Goal: Task Accomplishment & Management: Complete application form

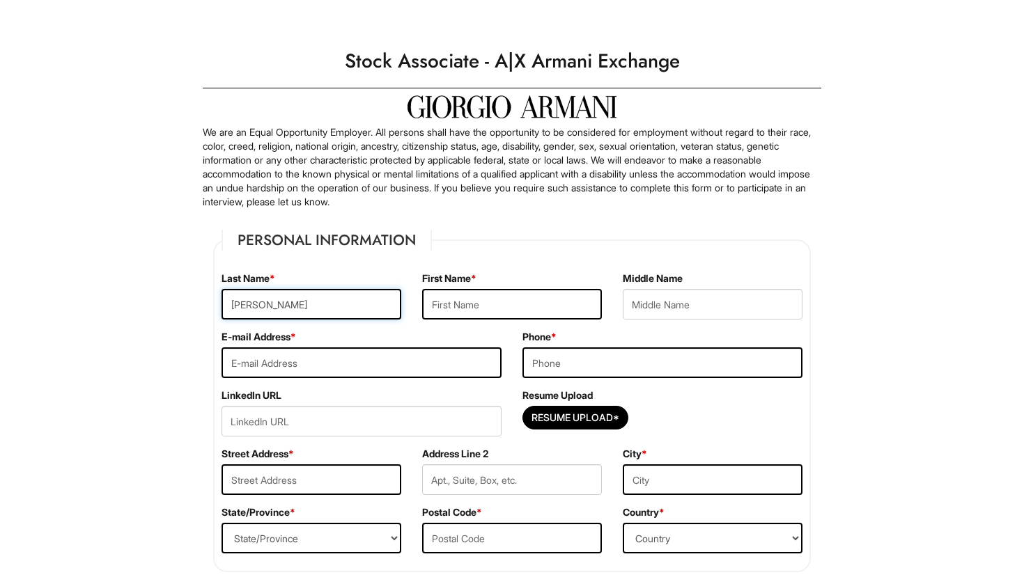
click at [329, 301] on input "[PERSON_NAME]" at bounding box center [311, 304] width 180 height 31
type input "[PERSON_NAME]"
click at [464, 306] on input "text" at bounding box center [512, 304] width 180 height 31
type input "[PERSON_NAME]"
type input "[EMAIL_ADDRESS][DOMAIN_NAME]"
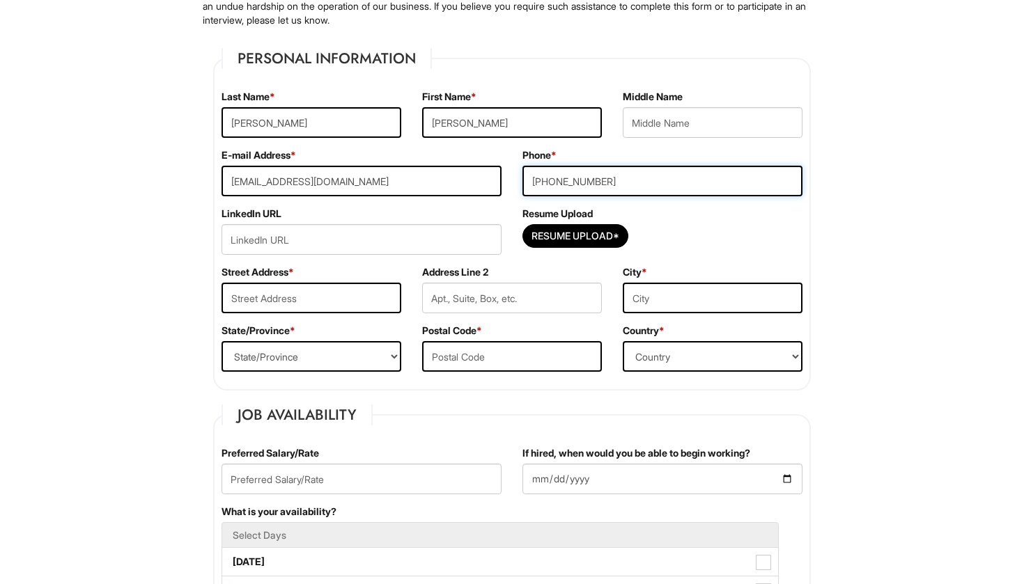
scroll to position [182, 0]
type input "[PHONE_NUMBER]"
click at [580, 233] on input "Resume Upload*" at bounding box center [575, 236] width 104 height 22
type input "C:\fakepath\[PERSON_NAME] Resume copy.pdf"
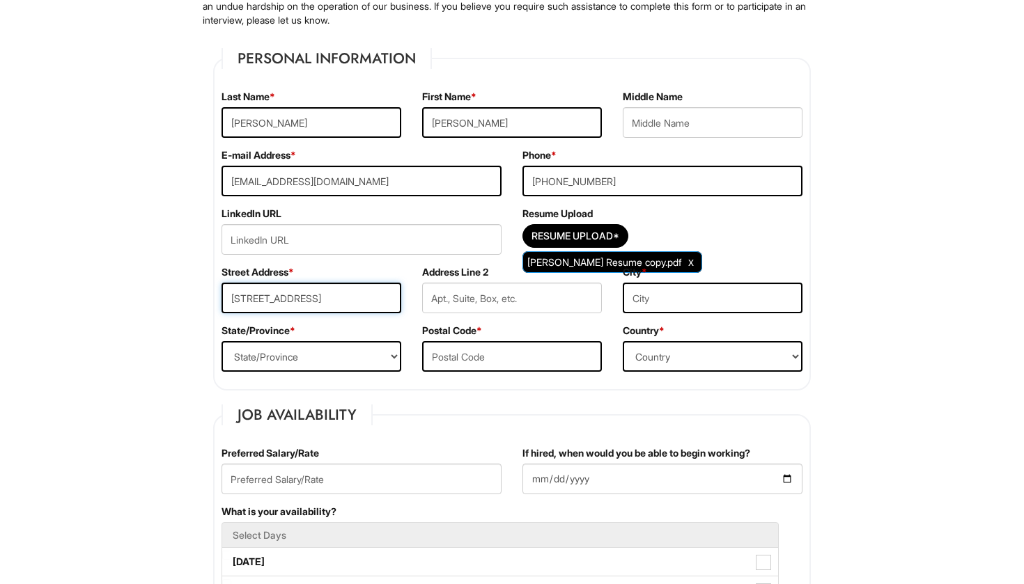
type input "[STREET_ADDRESS]"
type input "[GEOGRAPHIC_DATA]"
click at [664, 294] on input "text" at bounding box center [713, 298] width 180 height 31
type input "l"
type input "[GEOGRAPHIC_DATA]"
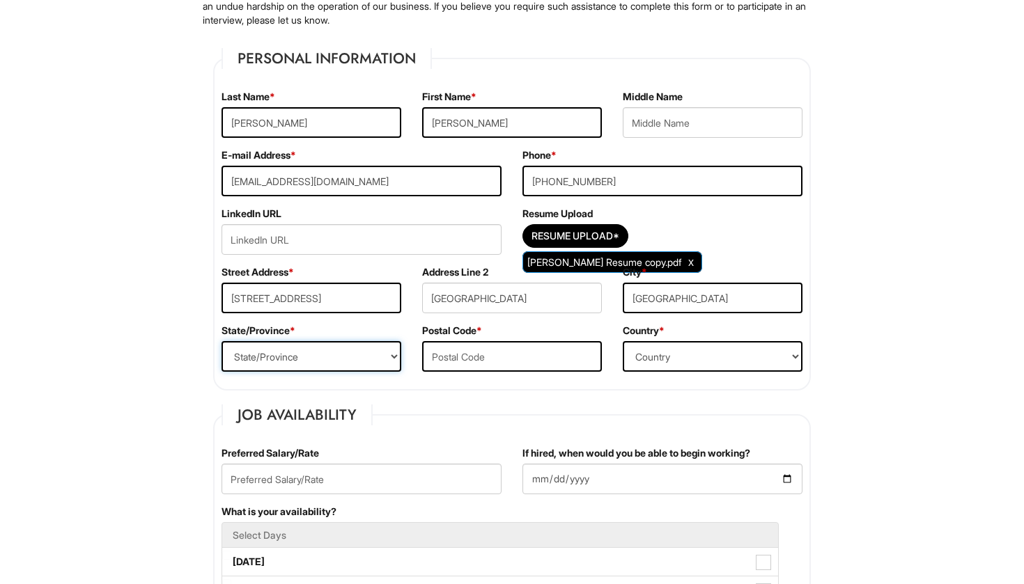
select select "NV"
type input "89119"
select select "[GEOGRAPHIC_DATA]"
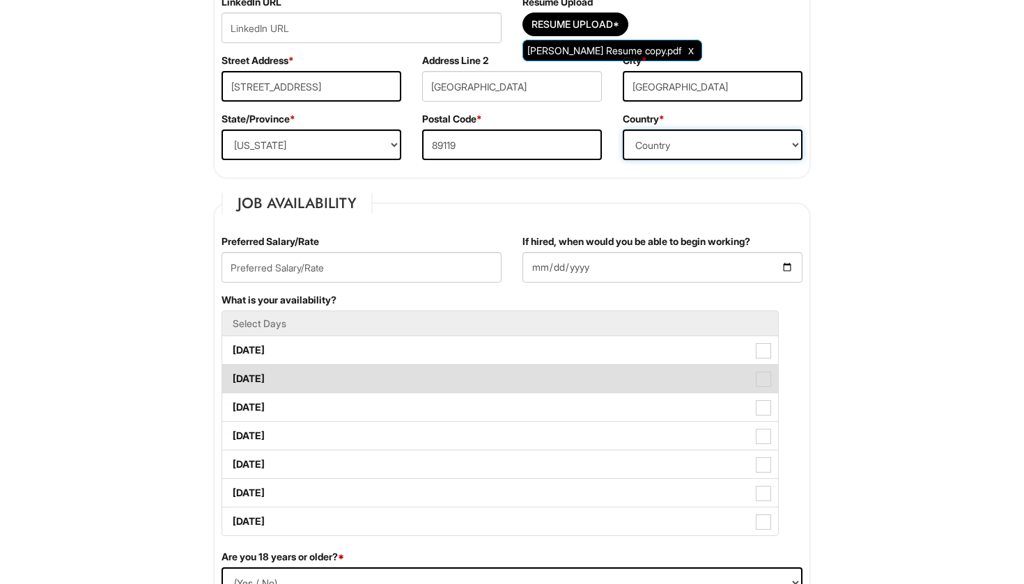
scroll to position [399, 0]
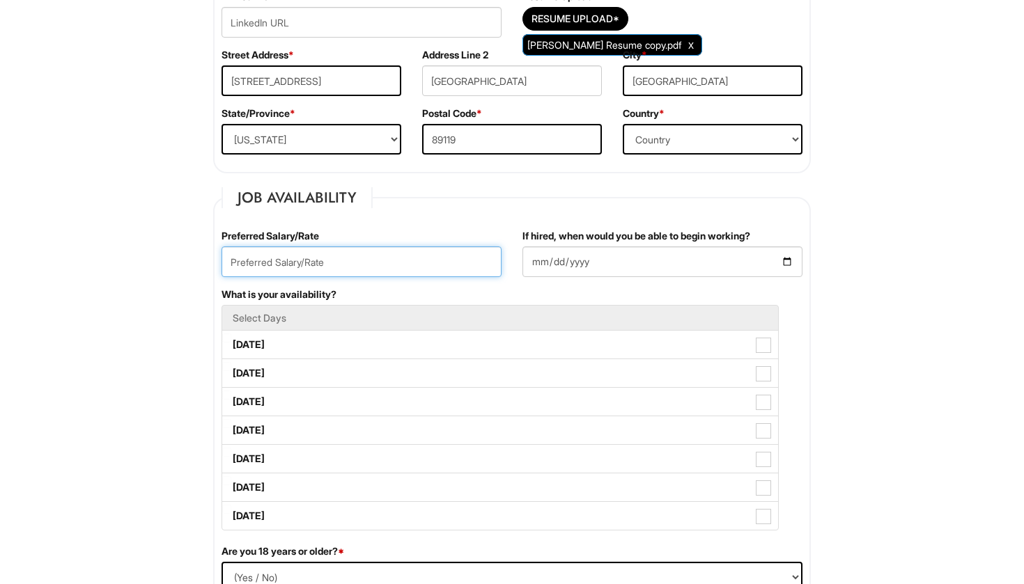
click at [343, 254] on input "text" at bounding box center [361, 262] width 280 height 31
type input "17.00/hr"
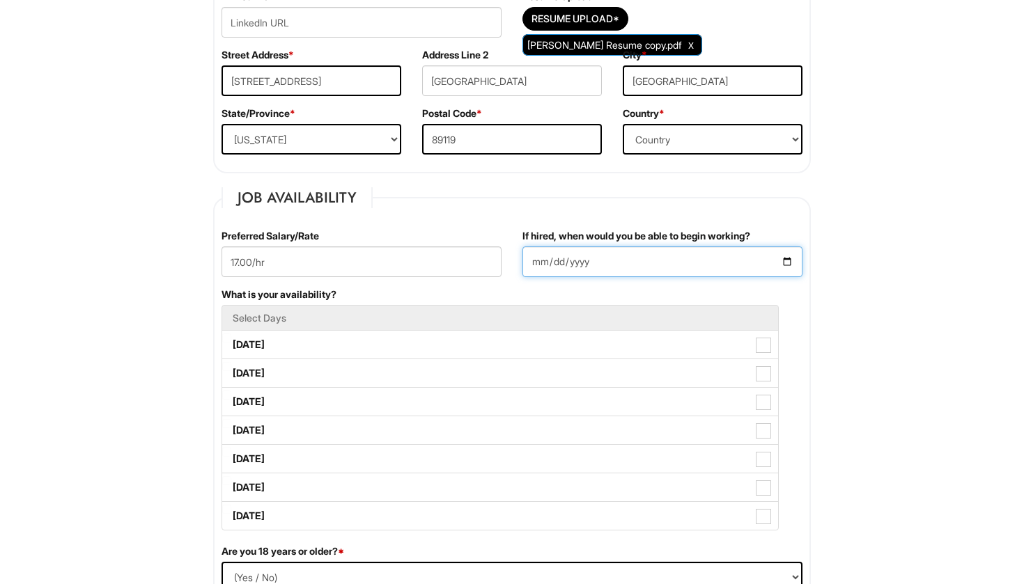
click at [529, 255] on input "If hired, when would you be able to begin working?" at bounding box center [662, 262] width 280 height 31
type input "[DATE]"
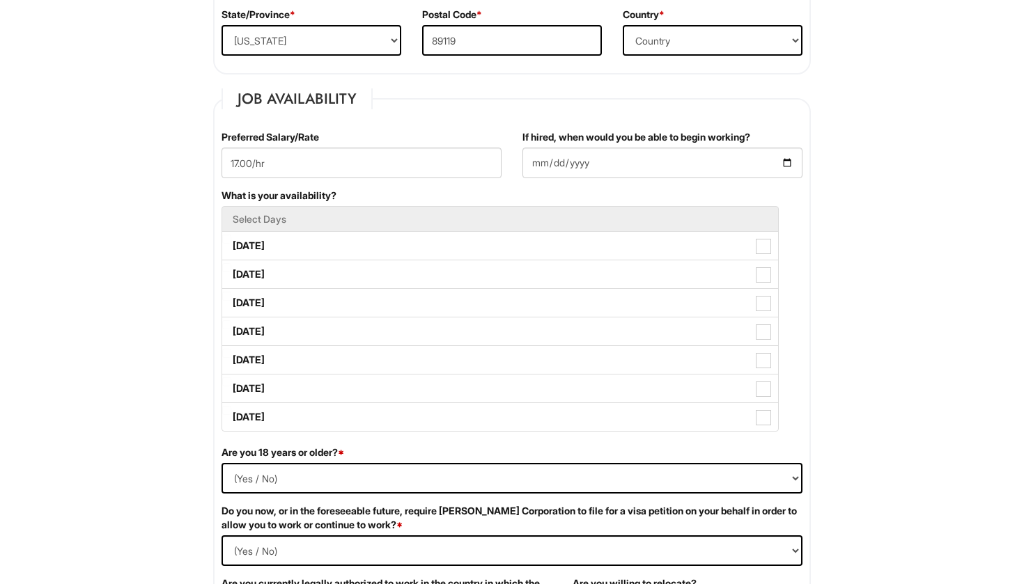
scroll to position [500, 0]
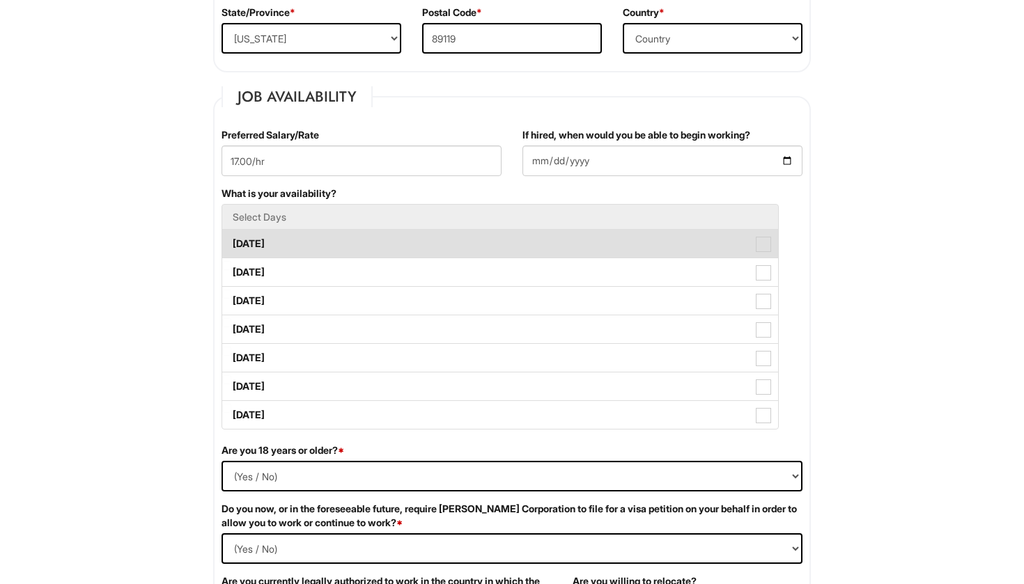
click at [395, 247] on label "[DATE]" at bounding box center [500, 244] width 556 height 28
click at [231, 242] on Available_Monday "[DATE]" at bounding box center [226, 237] width 9 height 9
checkbox Available_Monday "true"
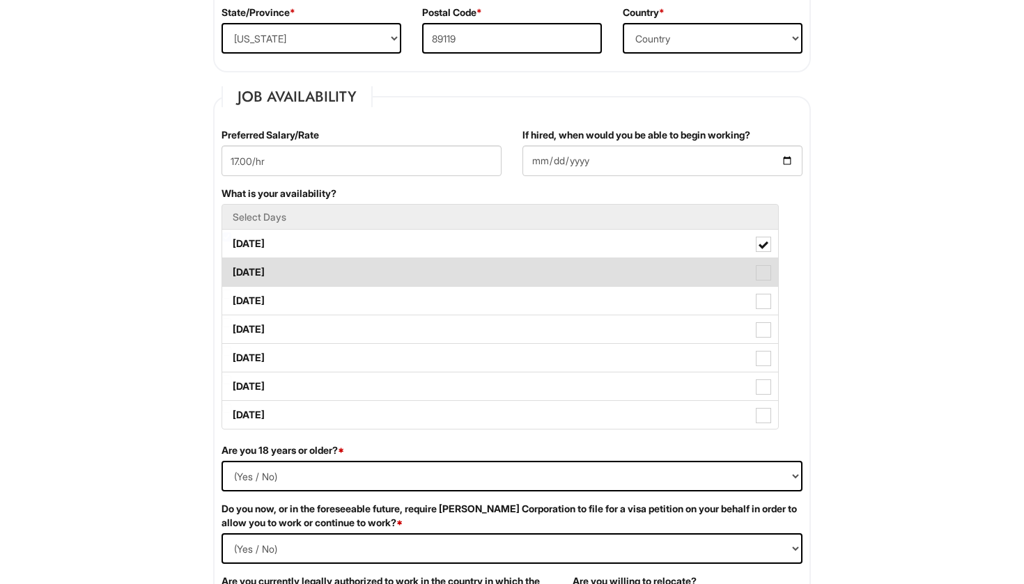
click at [395, 269] on label "[DATE]" at bounding box center [500, 272] width 556 height 28
click at [231, 269] on Available_Tuesday "[DATE]" at bounding box center [226, 265] width 9 height 9
checkbox Available_Tuesday "true"
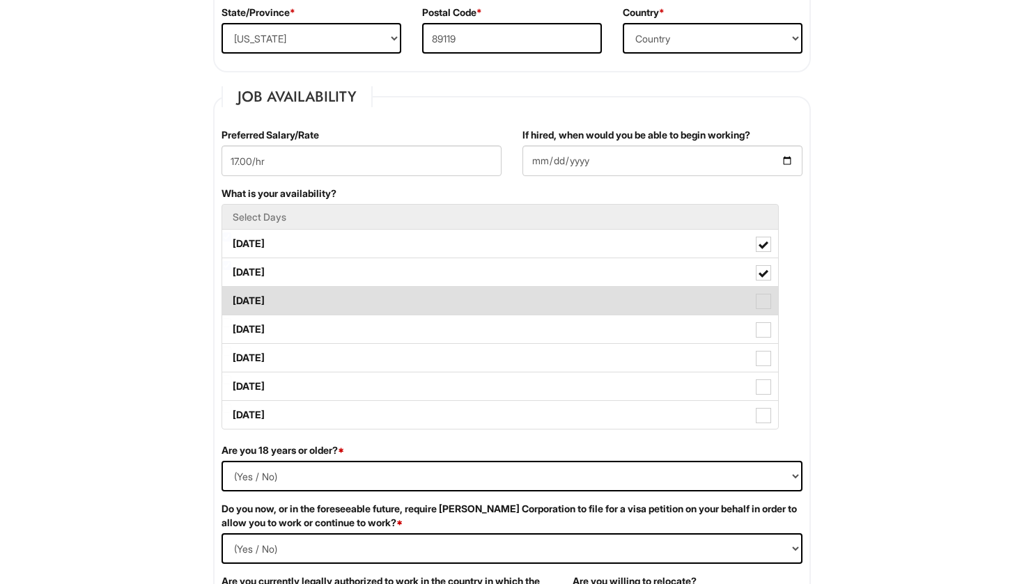
click at [398, 301] on label "[DATE]" at bounding box center [500, 301] width 556 height 28
click at [231, 299] on Available_Wednesday "[DATE]" at bounding box center [226, 294] width 9 height 9
checkbox Available_Wednesday "true"
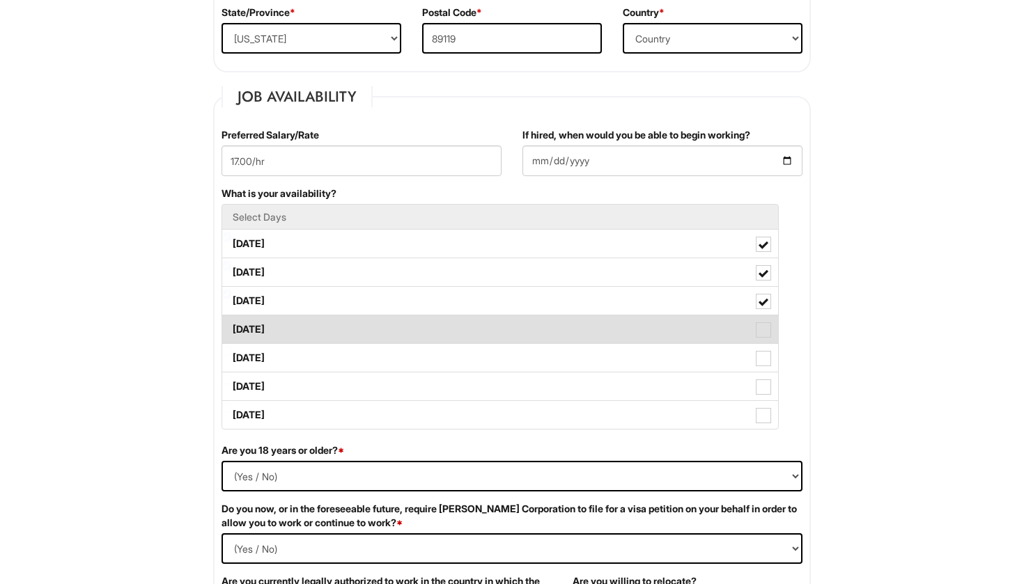
click at [398, 317] on label "[DATE]" at bounding box center [500, 329] width 556 height 28
click at [231, 318] on Available_Thursday "[DATE]" at bounding box center [226, 322] width 9 height 9
checkbox Available_Thursday "true"
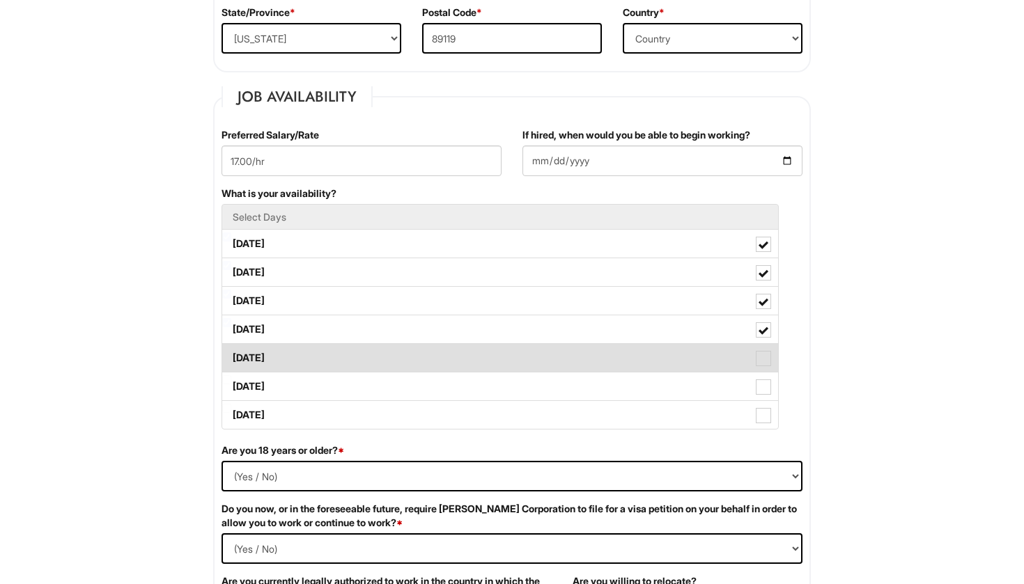
click at [391, 366] on label "[DATE]" at bounding box center [500, 358] width 556 height 28
click at [231, 356] on Available_Friday "[DATE]" at bounding box center [226, 351] width 9 height 9
checkbox Available_Friday "true"
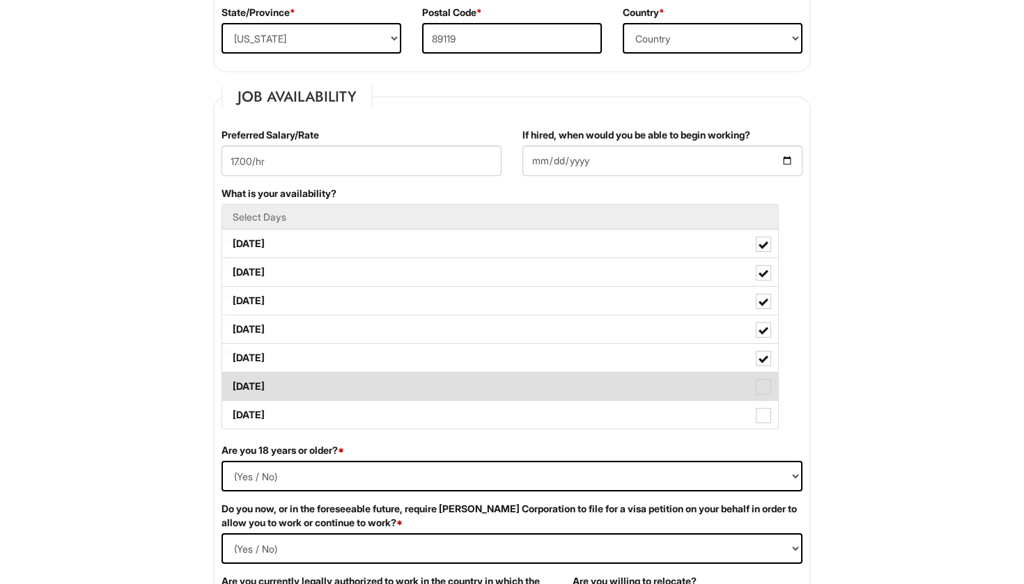
click at [391, 383] on label "[DATE]" at bounding box center [500, 387] width 556 height 28
click at [231, 383] on Available_Saturday "[DATE]" at bounding box center [226, 379] width 9 height 9
checkbox Available_Saturday "true"
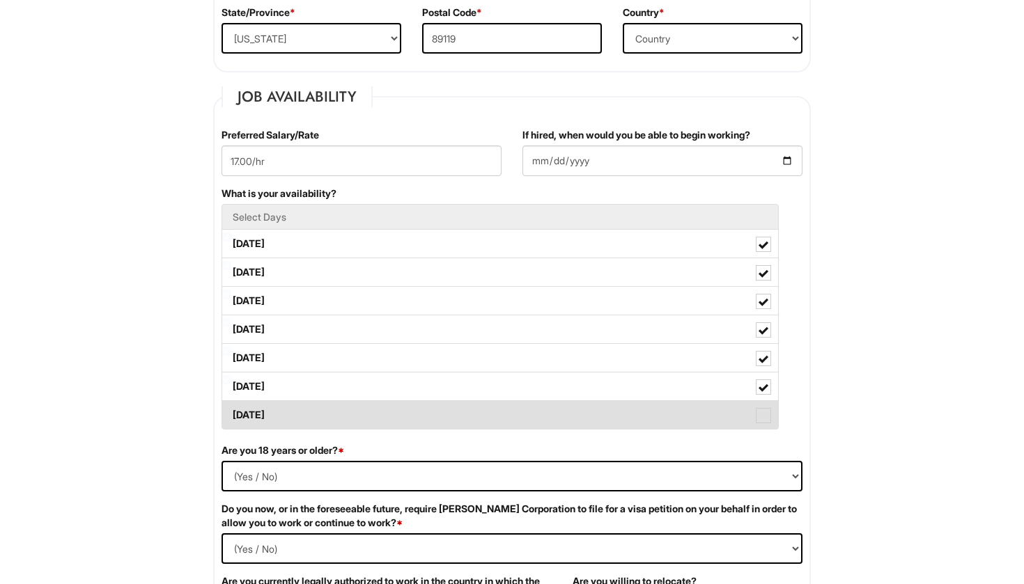
click at [391, 415] on label "[DATE]" at bounding box center [500, 415] width 556 height 28
click at [231, 413] on Available_Sunday "[DATE]" at bounding box center [226, 408] width 9 height 9
checkbox Available_Sunday "true"
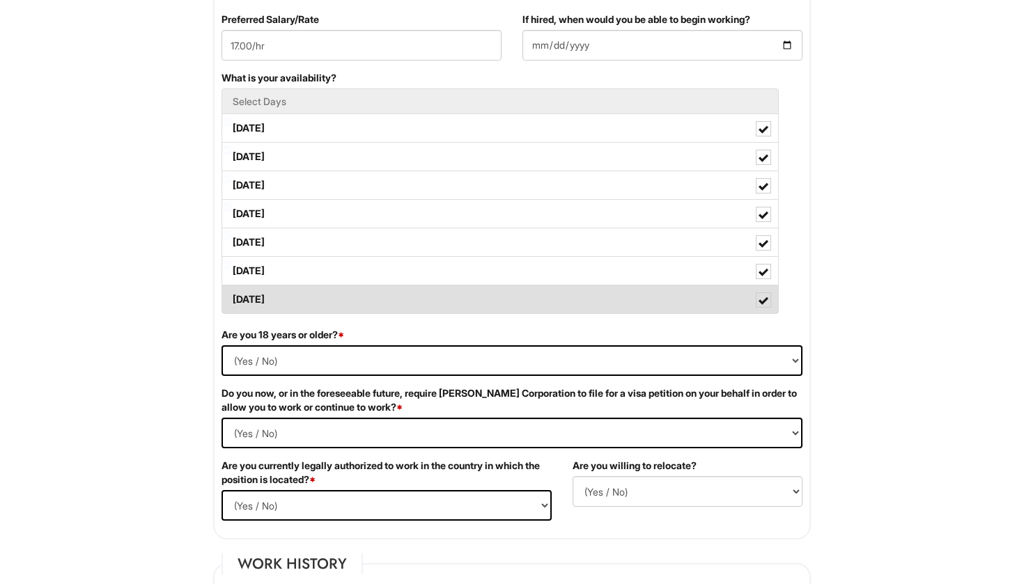
scroll to position [619, 0]
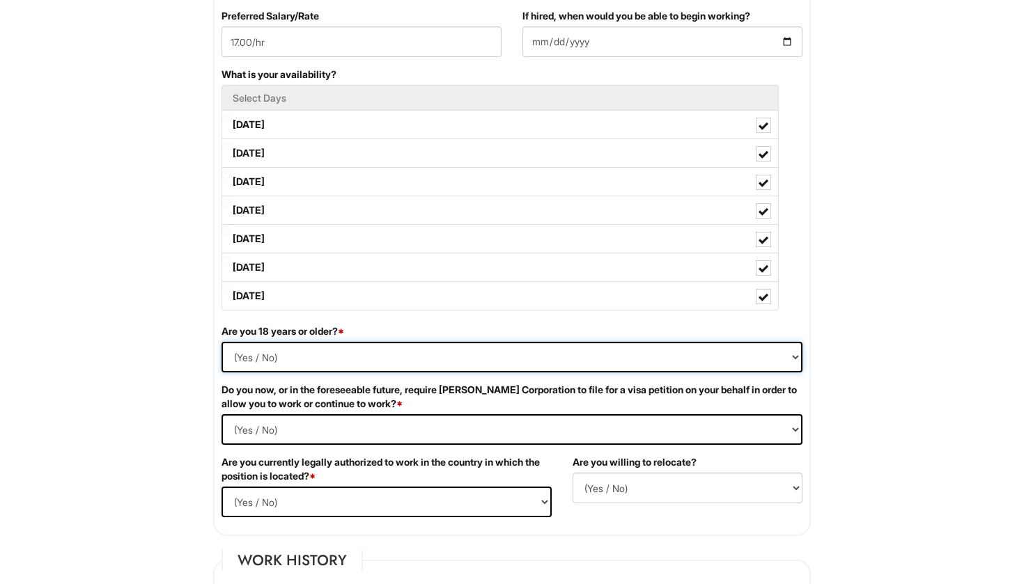
select select "No"
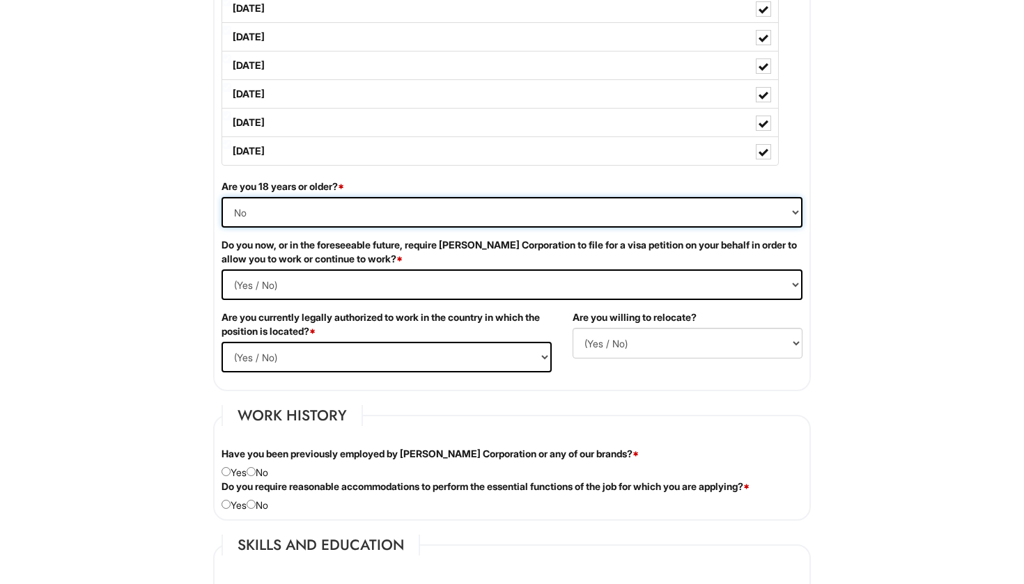
scroll to position [769, 0]
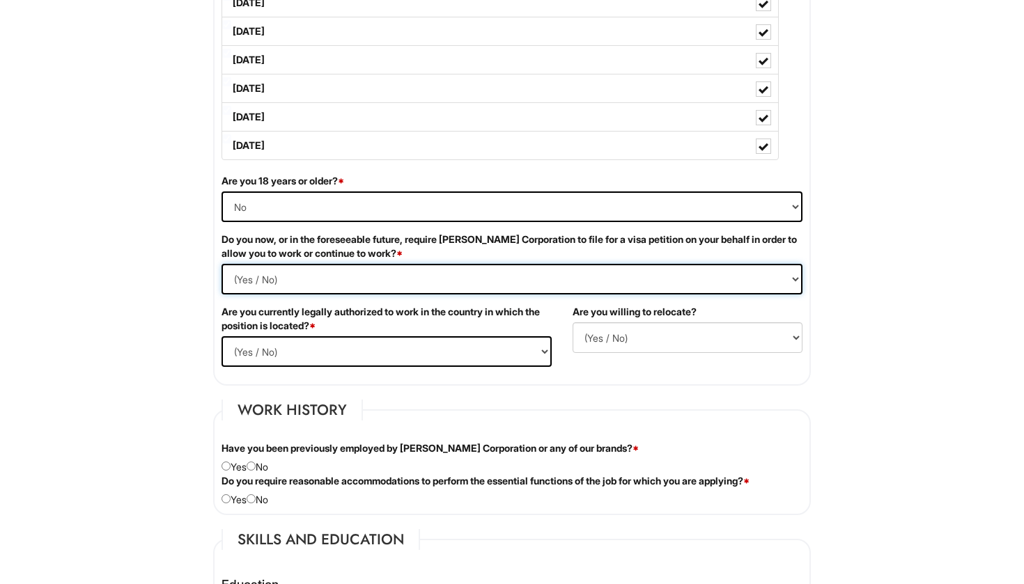
select Required "No"
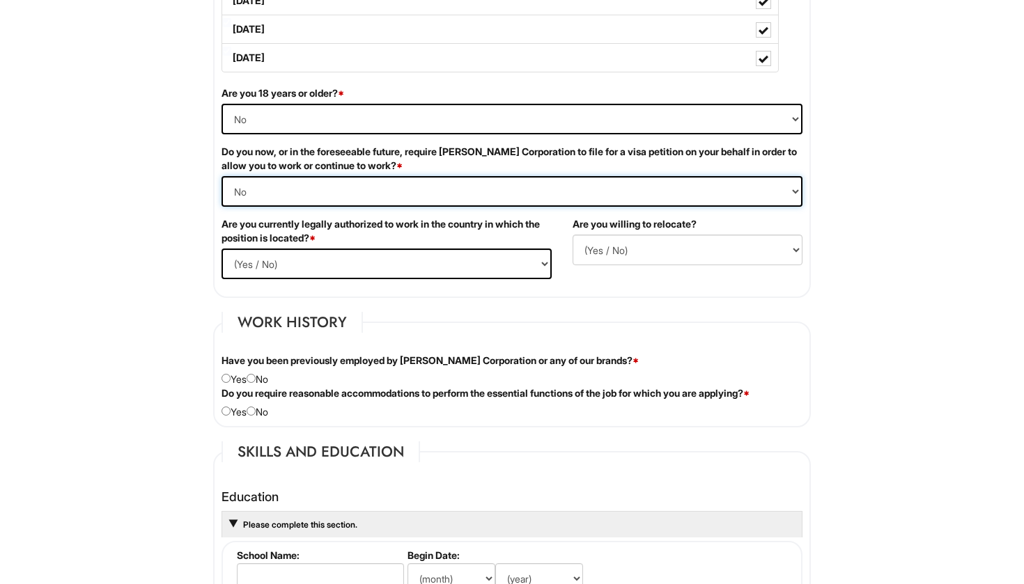
scroll to position [867, 0]
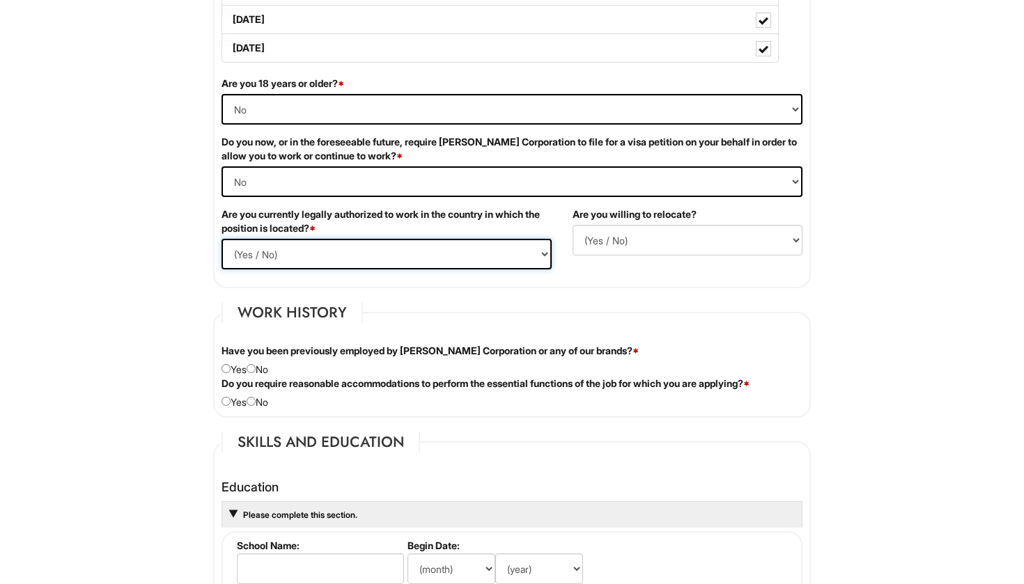
select select "Yes"
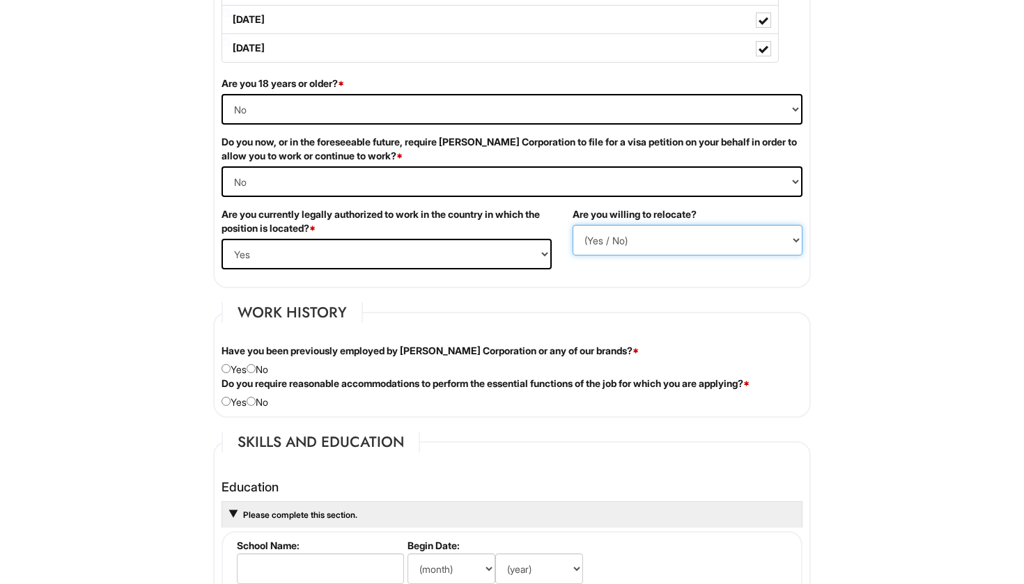
select select "N"
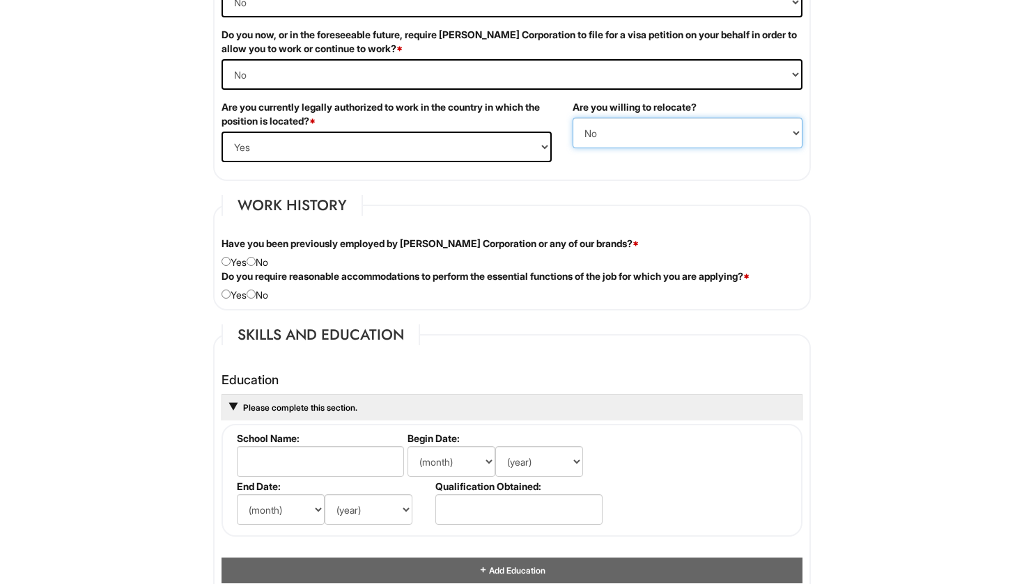
scroll to position [975, 0]
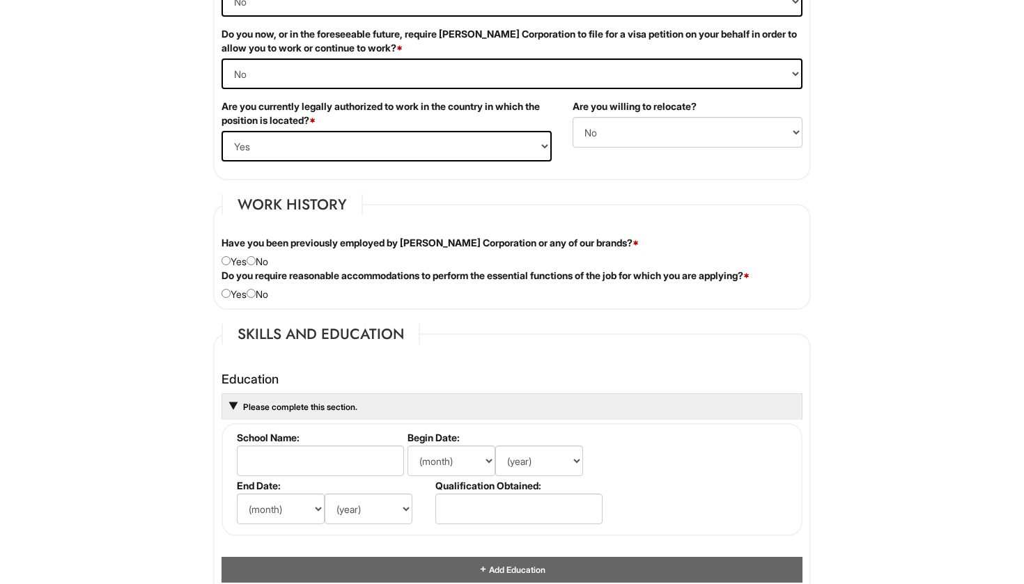
click at [254, 263] on input "radio" at bounding box center [251, 260] width 9 height 9
radio input "true"
click at [256, 294] on input "radio" at bounding box center [251, 293] width 9 height 9
radio input "true"
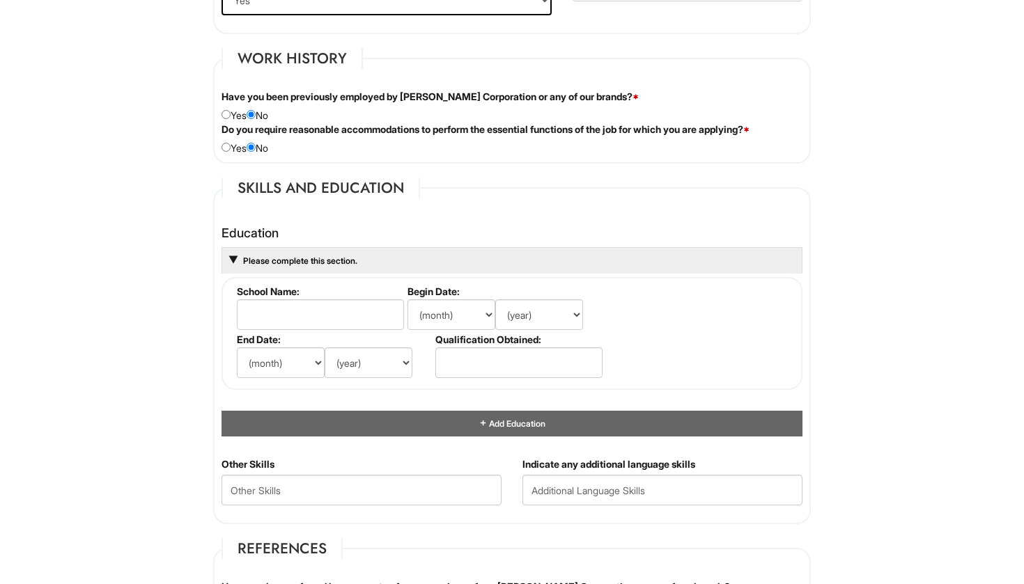
scroll to position [1127, 0]
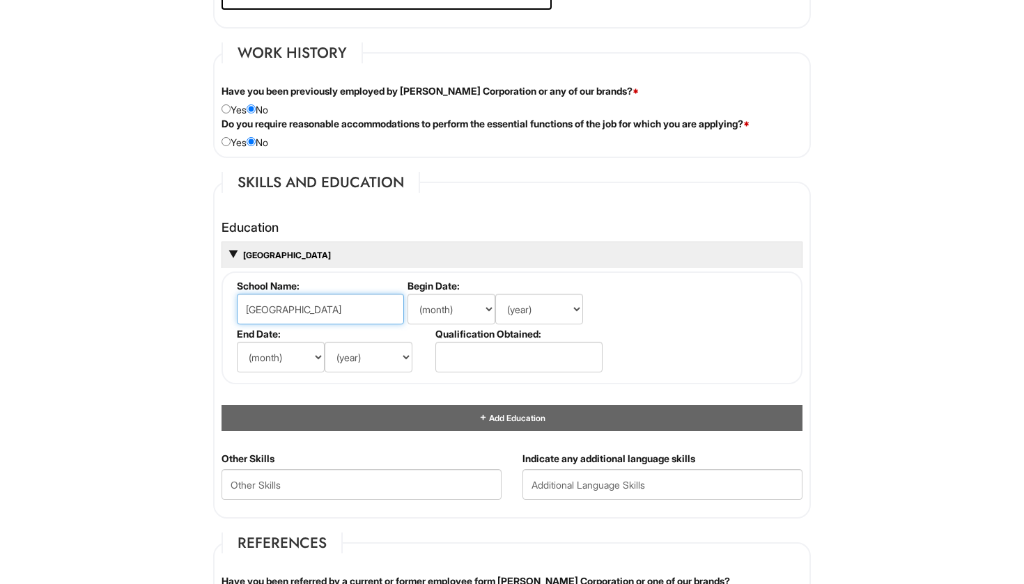
type input "[GEOGRAPHIC_DATA]"
select select "8"
select select "2021"
select select "5"
select select "2025"
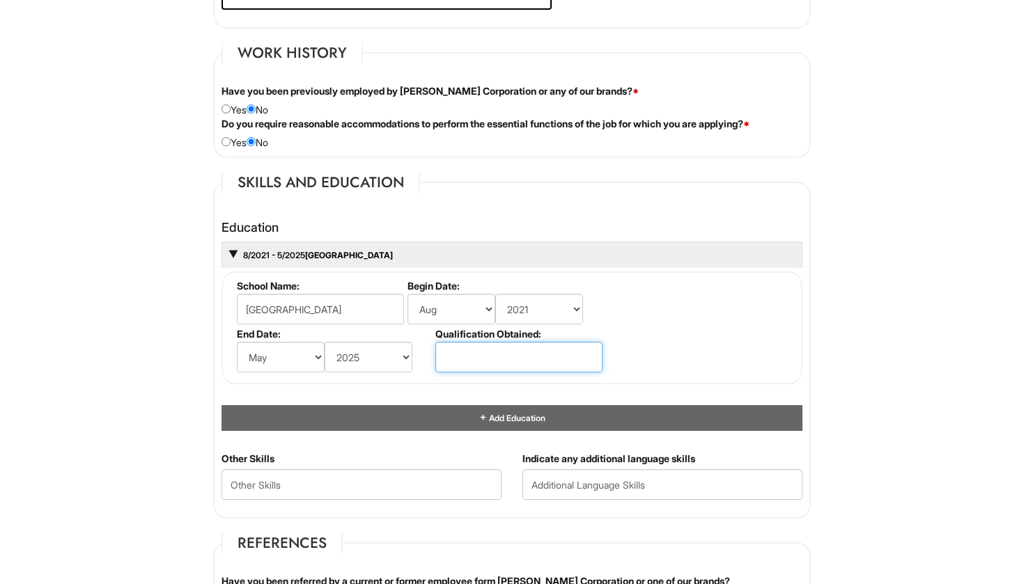
click at [468, 346] on input "text" at bounding box center [518, 357] width 167 height 31
type input "G"
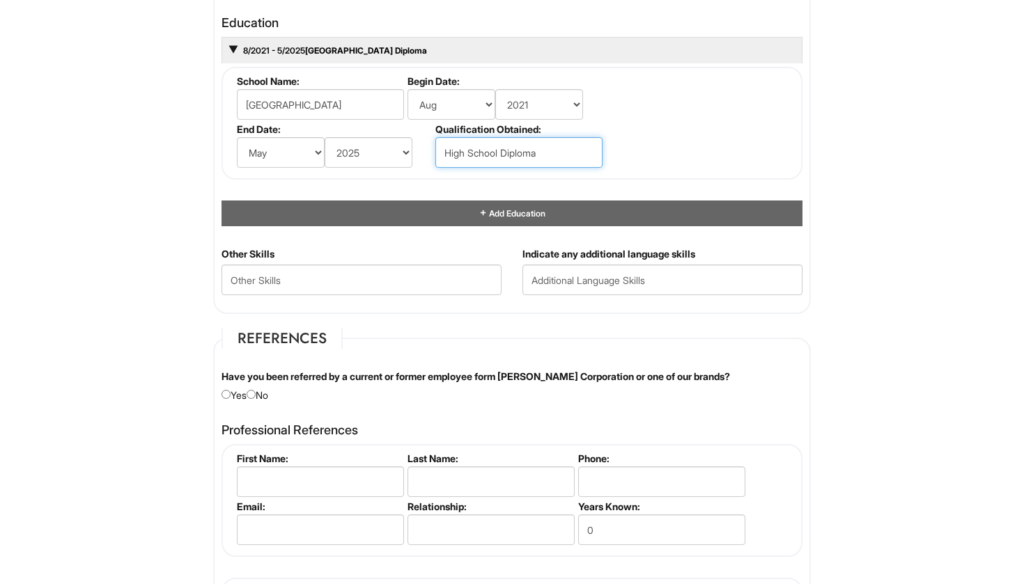
scroll to position [1338, 0]
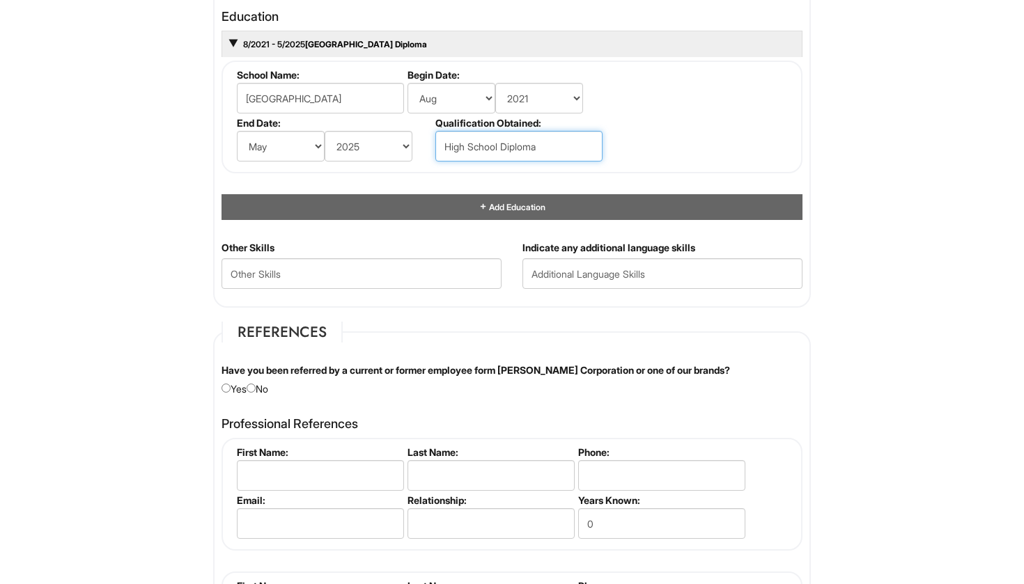
type input "High School Diploma"
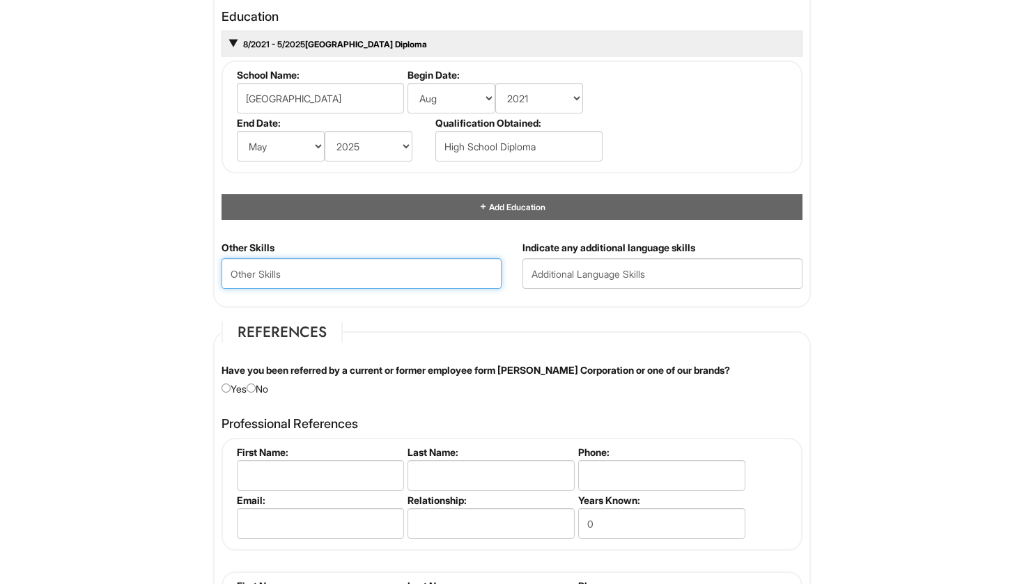
click at [397, 275] on Skills "text" at bounding box center [361, 273] width 280 height 31
type Skills "Bilingual"
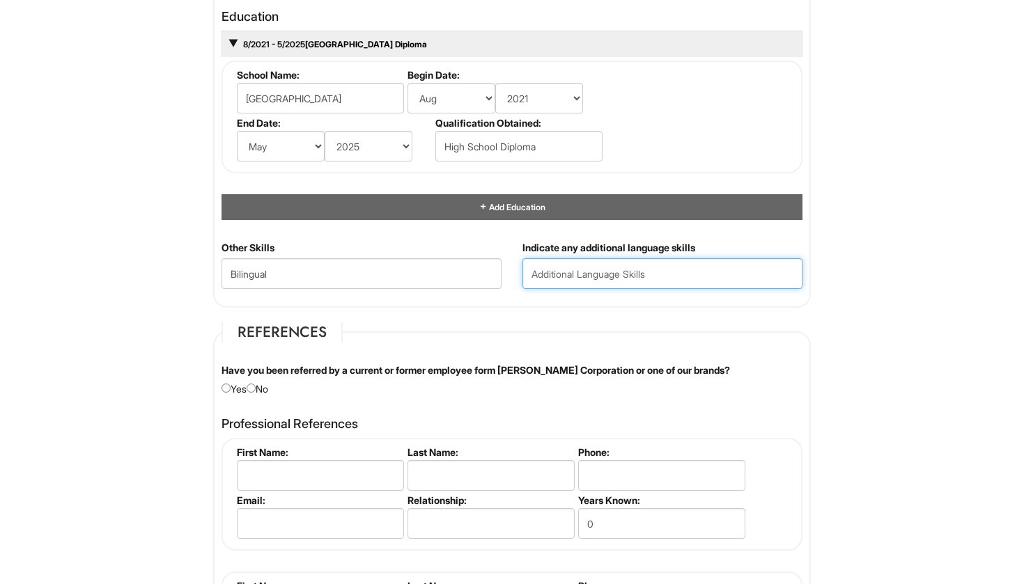
click at [632, 274] on input "text" at bounding box center [662, 273] width 280 height 31
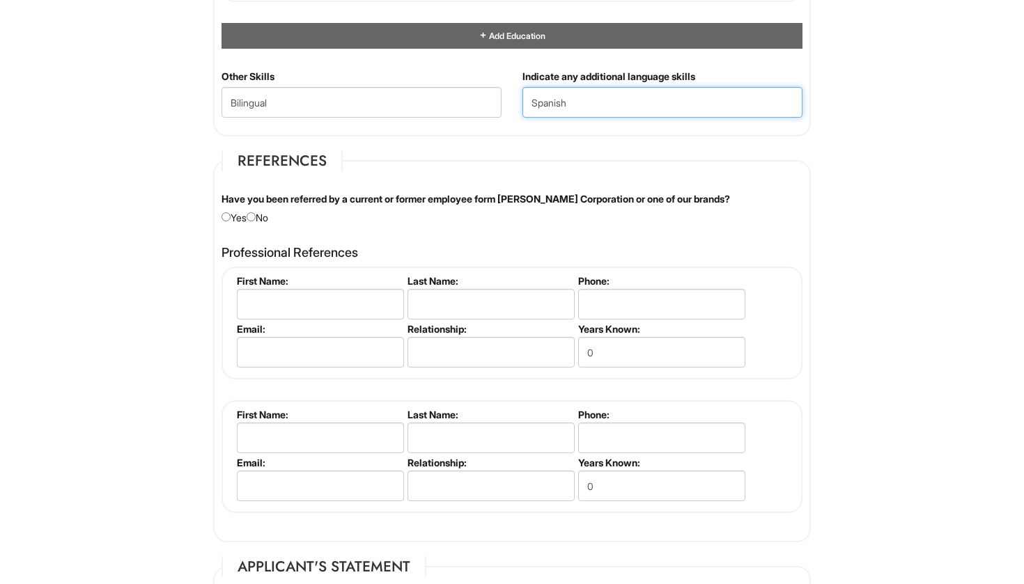
scroll to position [1511, 0]
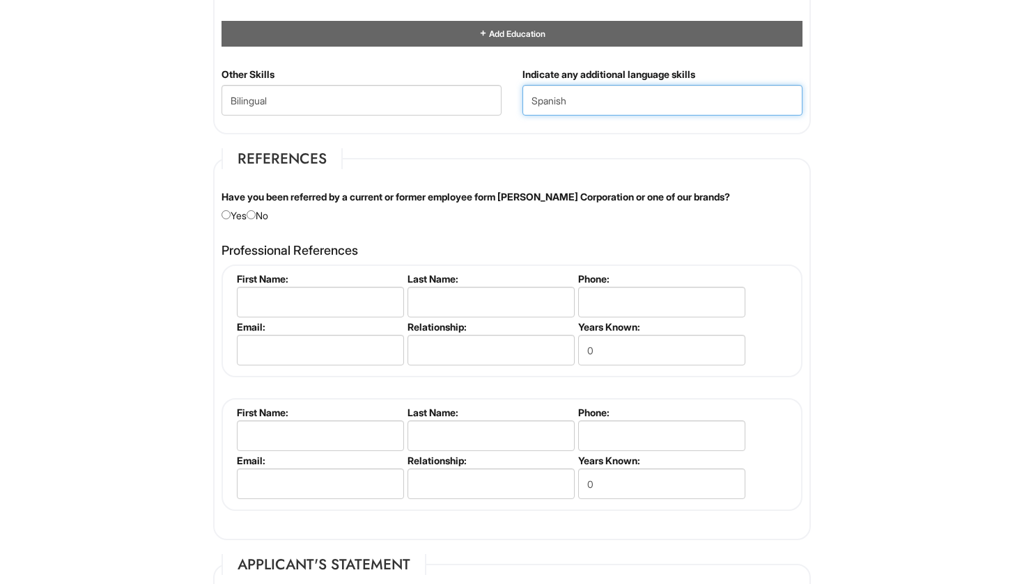
type input "Spanish"
click at [256, 210] on input "radio" at bounding box center [251, 214] width 9 height 9
radio input "true"
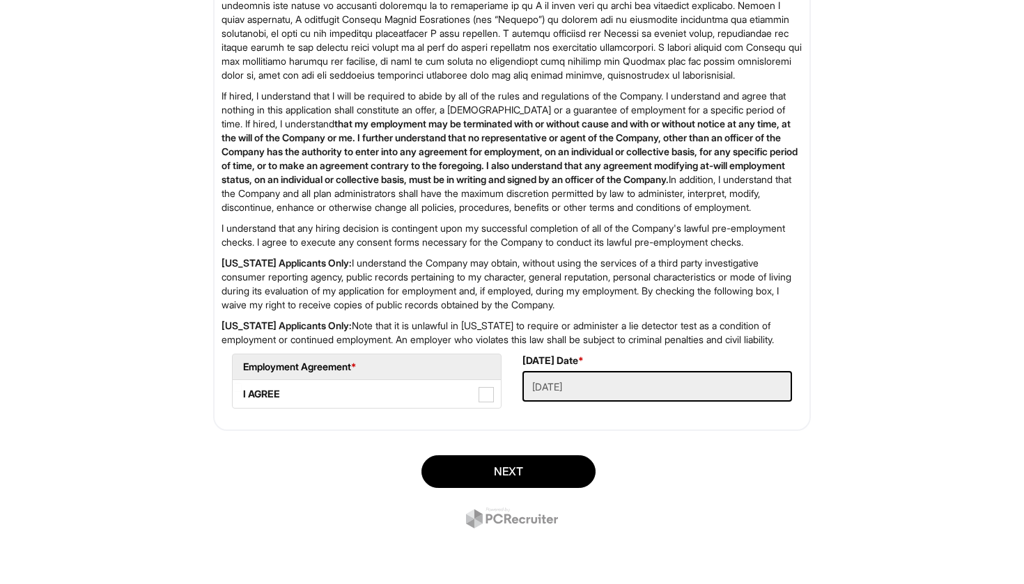
scroll to position [2186, 0]
click at [485, 398] on span at bounding box center [485, 394] width 15 height 15
click at [242, 392] on AGREE "I AGREE" at bounding box center [237, 387] width 9 height 9
checkbox AGREE "true"
click at [572, 382] on Applied "[DATE]" at bounding box center [656, 386] width 269 height 31
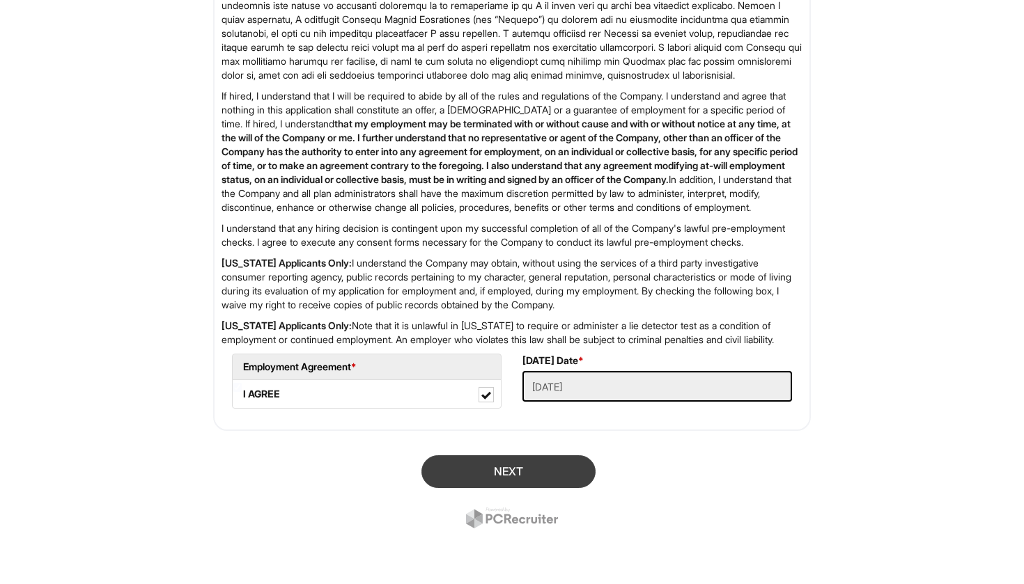
click at [476, 481] on button "Next" at bounding box center [508, 471] width 174 height 33
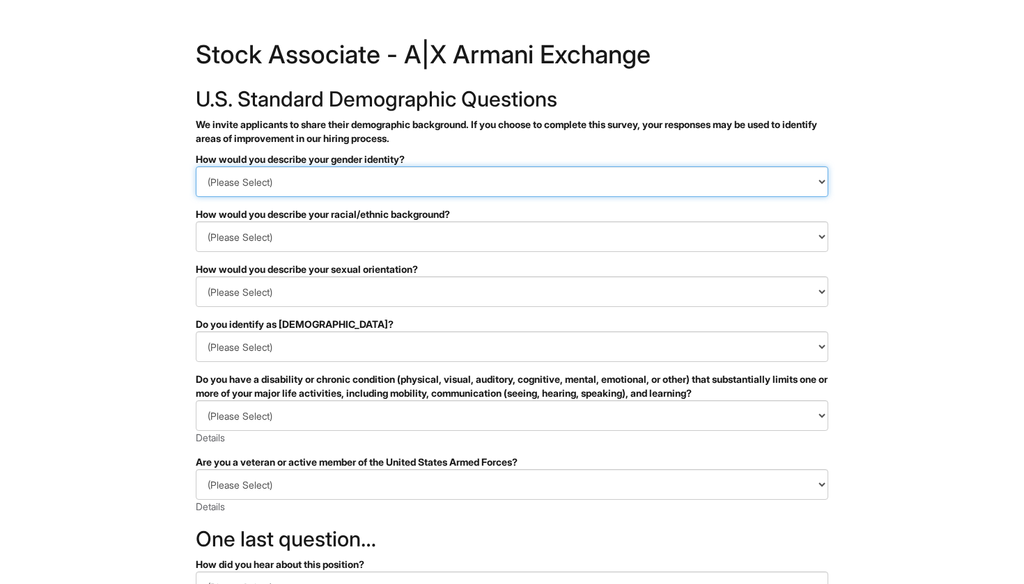
select select "Woman"
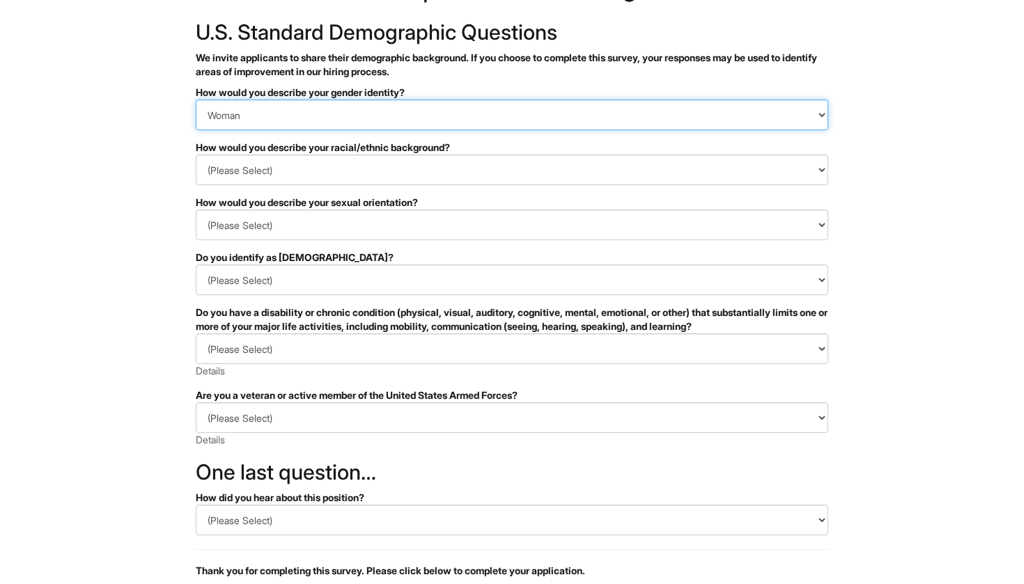
scroll to position [71, 0]
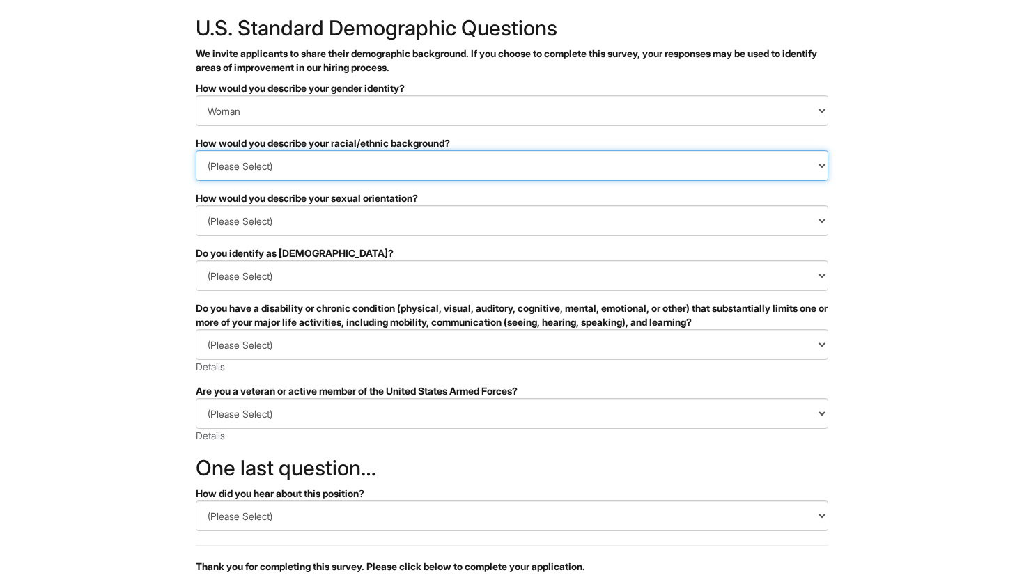
select select "Hispanic, Latinx or of Spanish Origin"
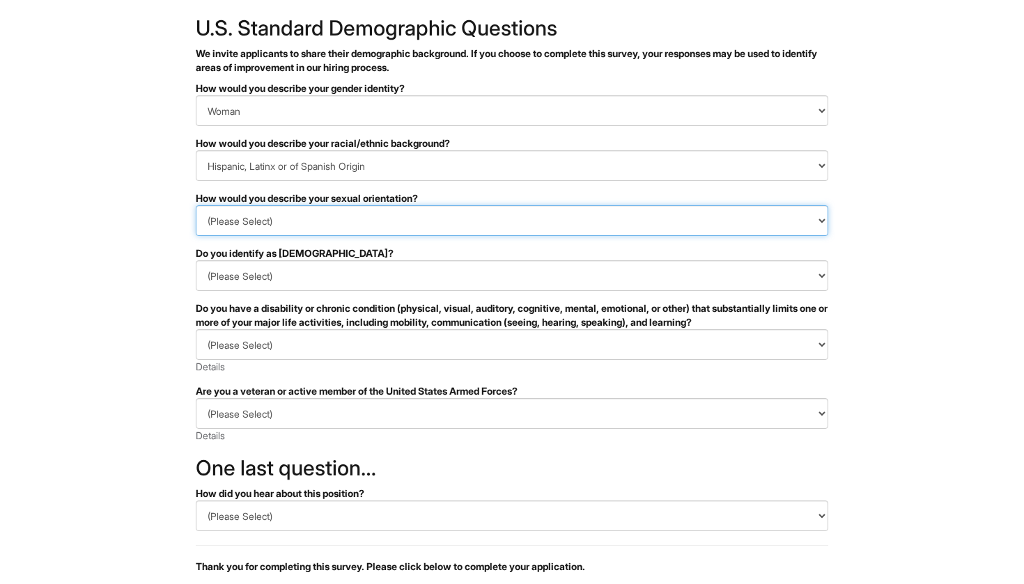
select select "Bisexual and/or pansexual"
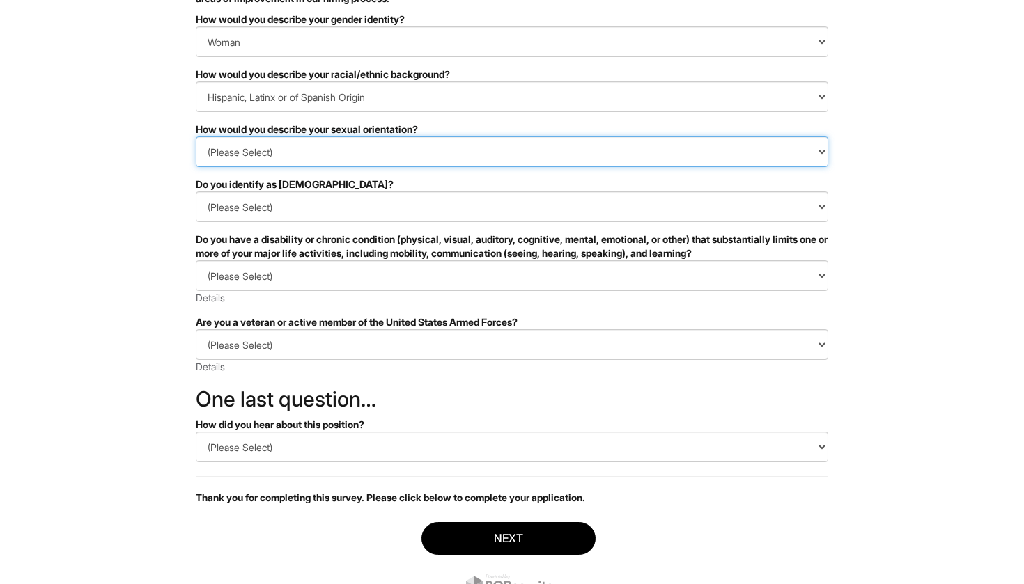
scroll to position [155, 0]
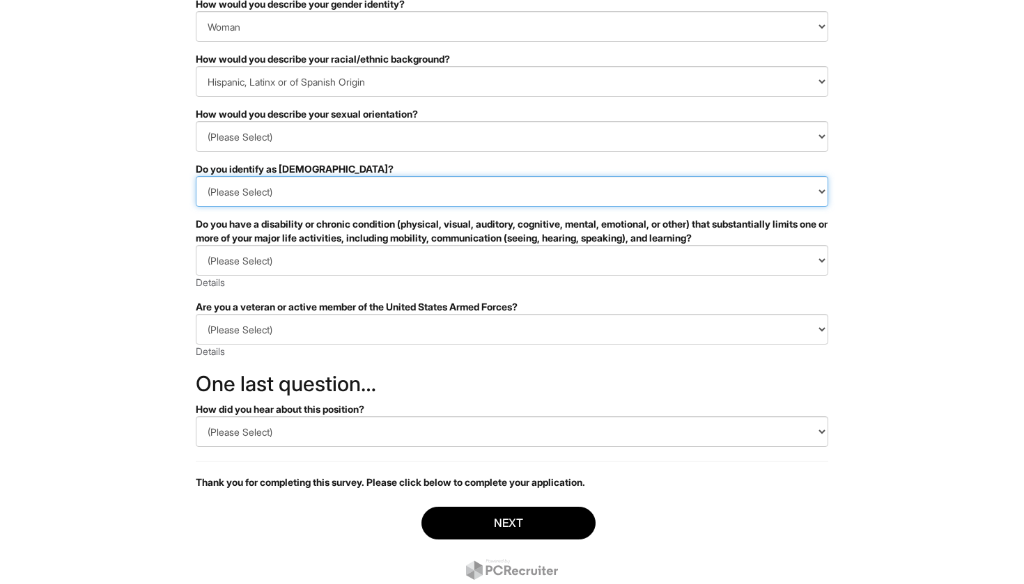
select select "No"
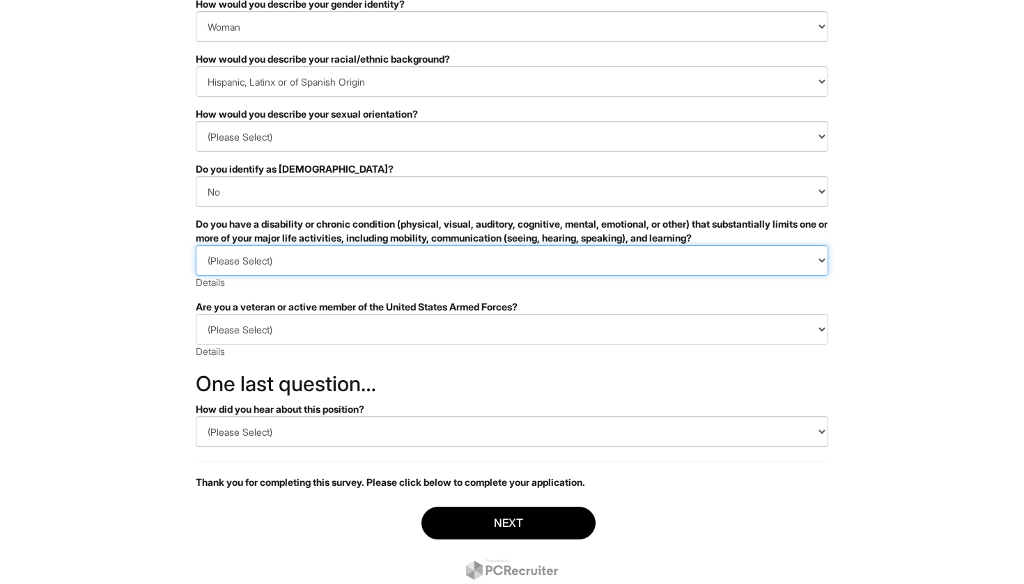
select select "NO, I DON'T HAVE A DISABILITY"
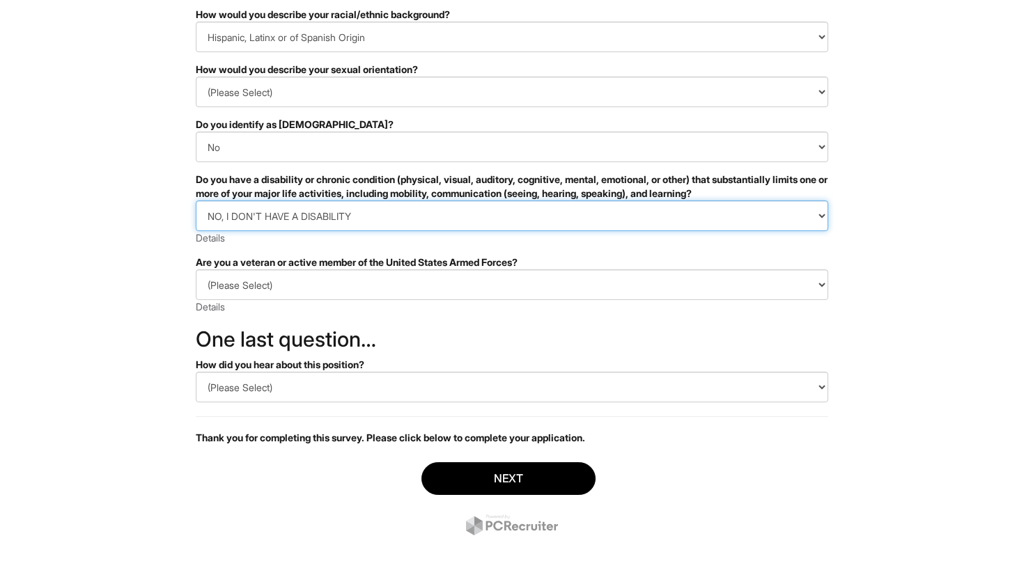
scroll to position [200, 0]
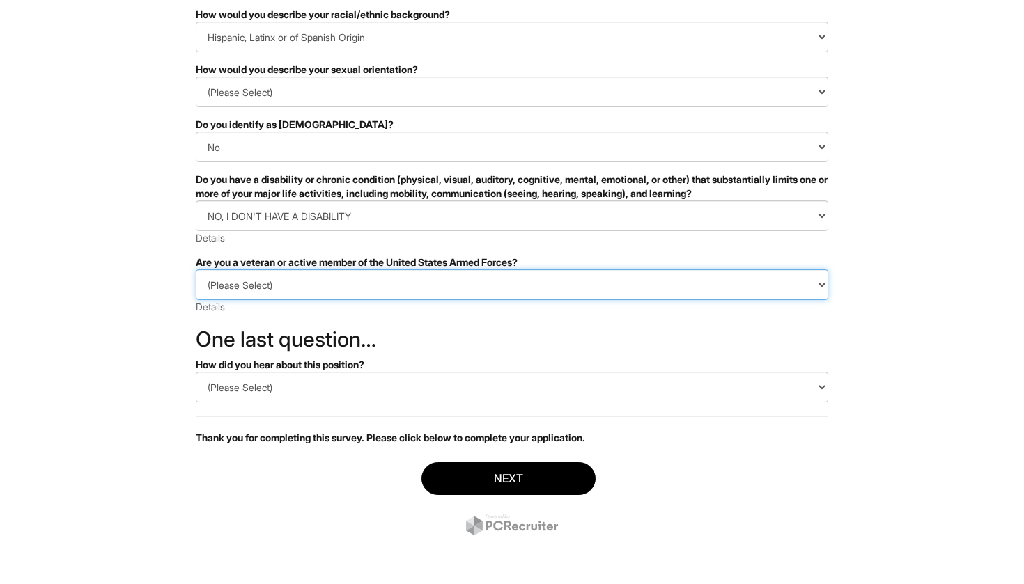
select select "I AM NOT A PROTECTED VETERAN"
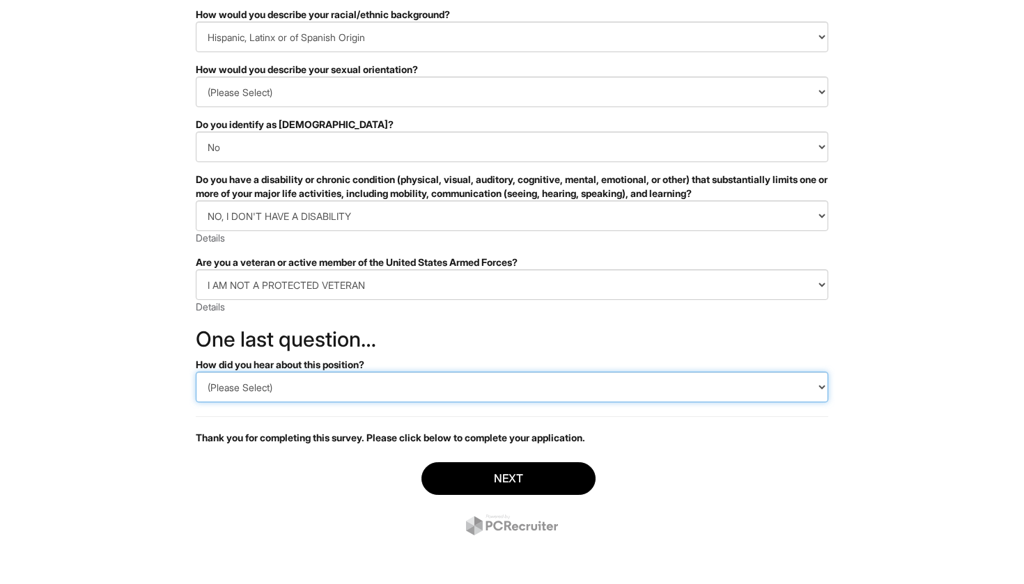
select select "Indeed"
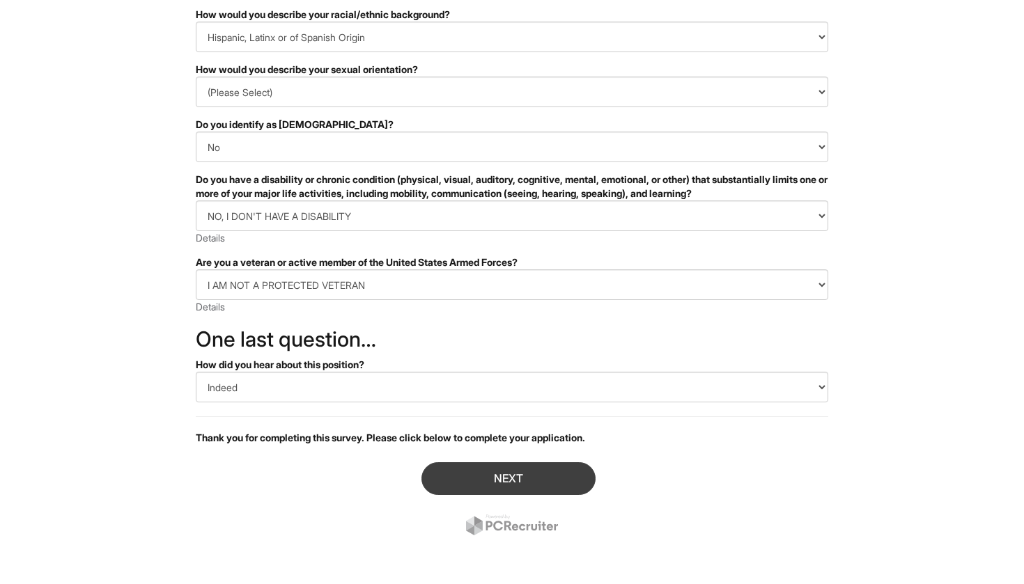
click at [508, 476] on button "Next" at bounding box center [508, 478] width 174 height 33
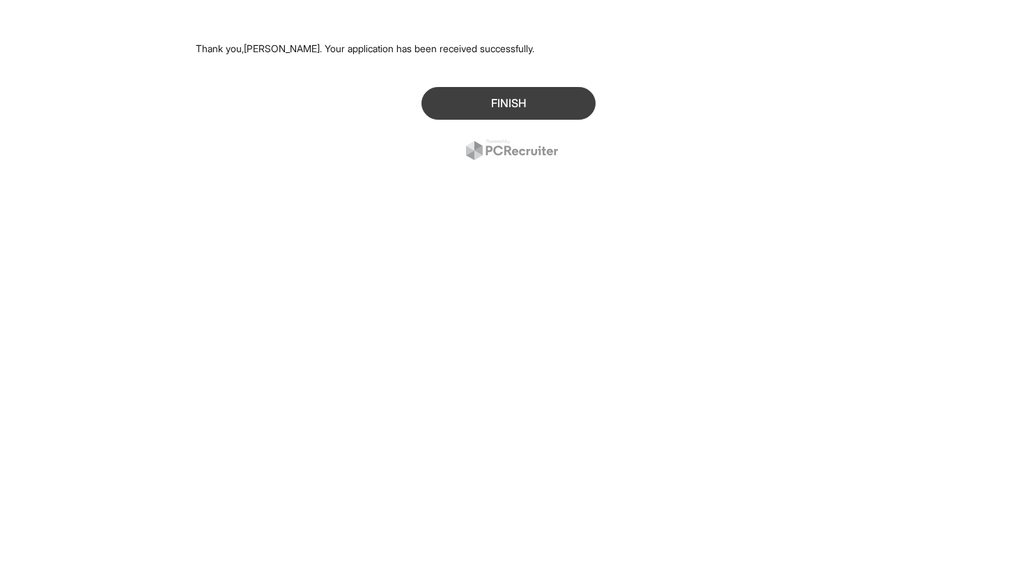
click at [464, 97] on button "Finish" at bounding box center [508, 103] width 174 height 33
